Goal: Transaction & Acquisition: Purchase product/service

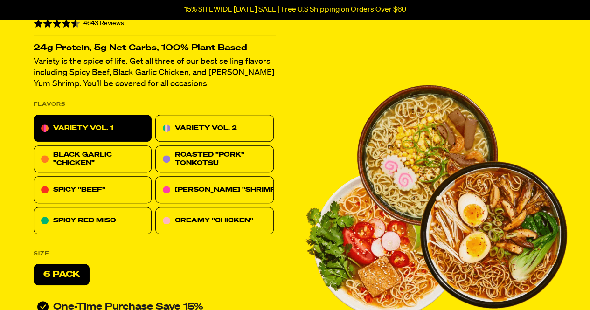
scroll to position [280, 0]
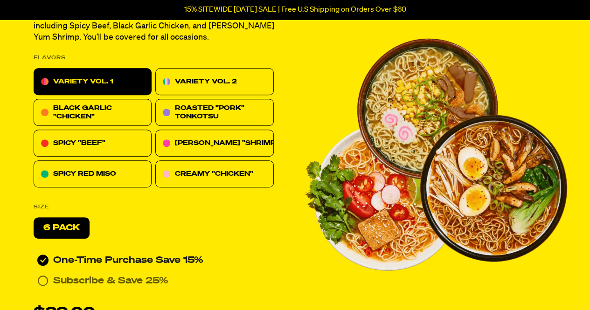
click at [89, 111] on div "BLACK GARLIC "CHICKEN"" at bounding box center [99, 112] width 93 height 17
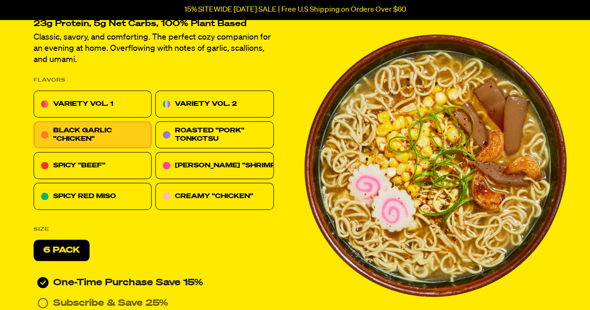
scroll to position [302, 0]
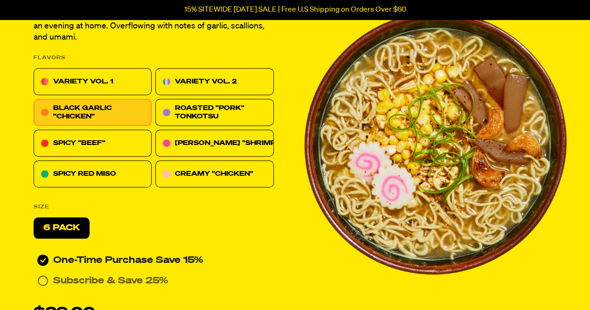
click at [219, 77] on p "VARIETY VOL. 2" at bounding box center [206, 81] width 62 height 11
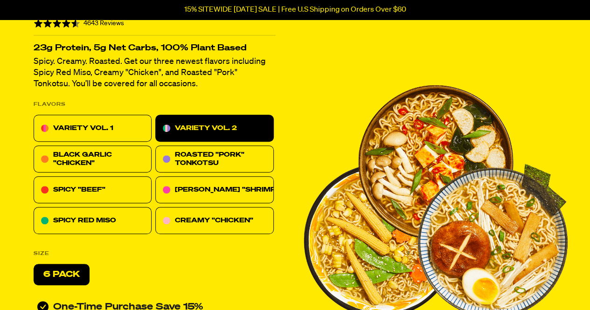
scroll to position [186, 0]
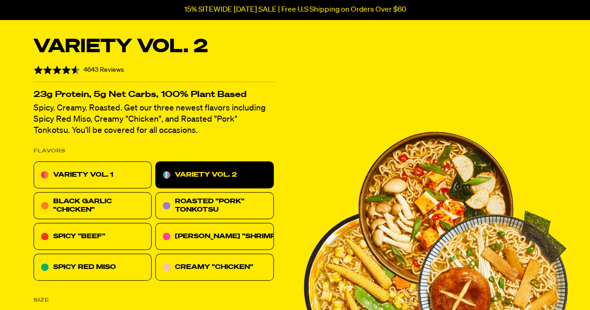
click at [93, 173] on p "VARIETY VOL. 1" at bounding box center [83, 174] width 60 height 11
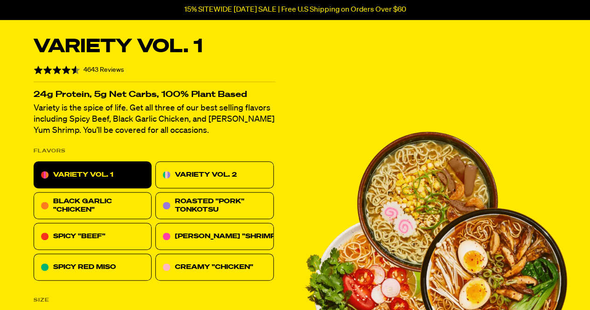
click at [118, 199] on div "BLACK GARLIC "CHICKEN"" at bounding box center [99, 205] width 93 height 17
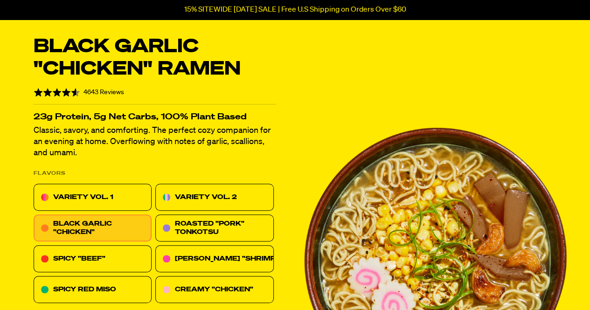
scroll to position [373, 0]
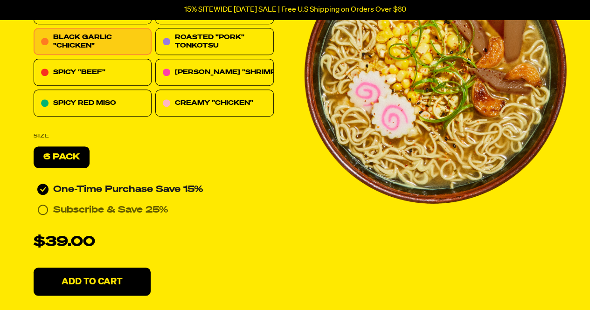
click at [41, 210] on icon at bounding box center [42, 209] width 11 height 11
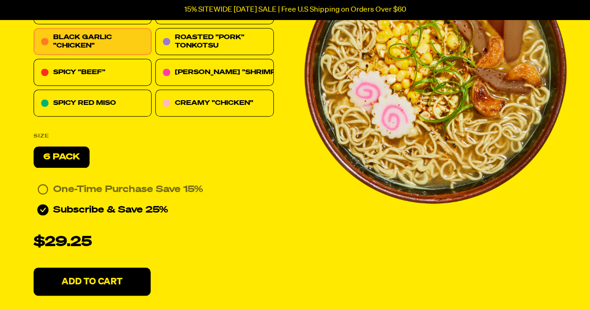
click at [41, 188] on icon at bounding box center [42, 189] width 11 height 11
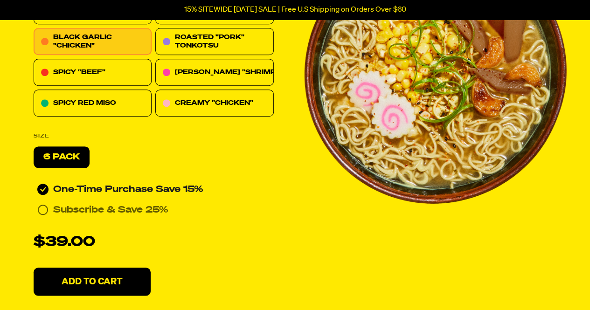
click at [106, 281] on p "Add To Cart" at bounding box center [92, 281] width 61 height 9
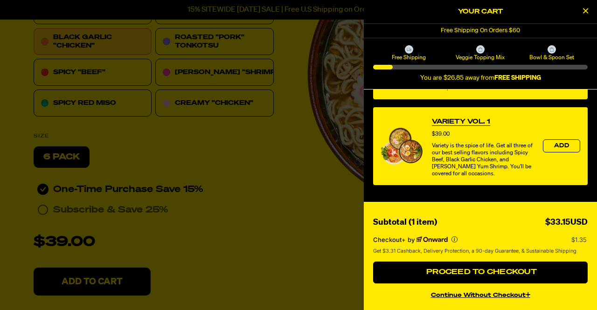
scroll to position [480, 0]
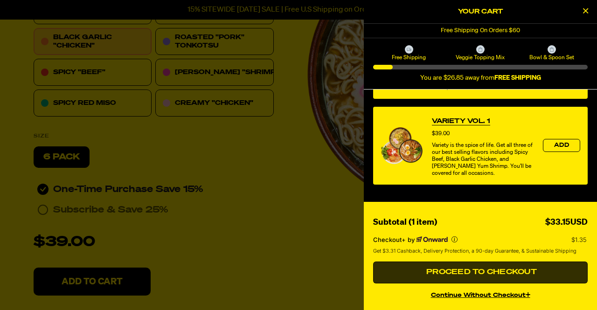
click at [477, 275] on span "Proceed to Checkout" at bounding box center [480, 271] width 113 height 7
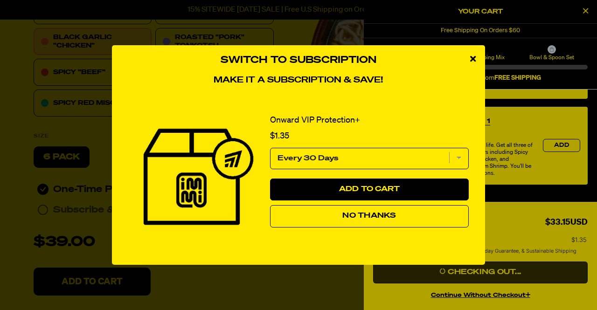
scroll to position [216, 0]
